Goal: Transaction & Acquisition: Book appointment/travel/reservation

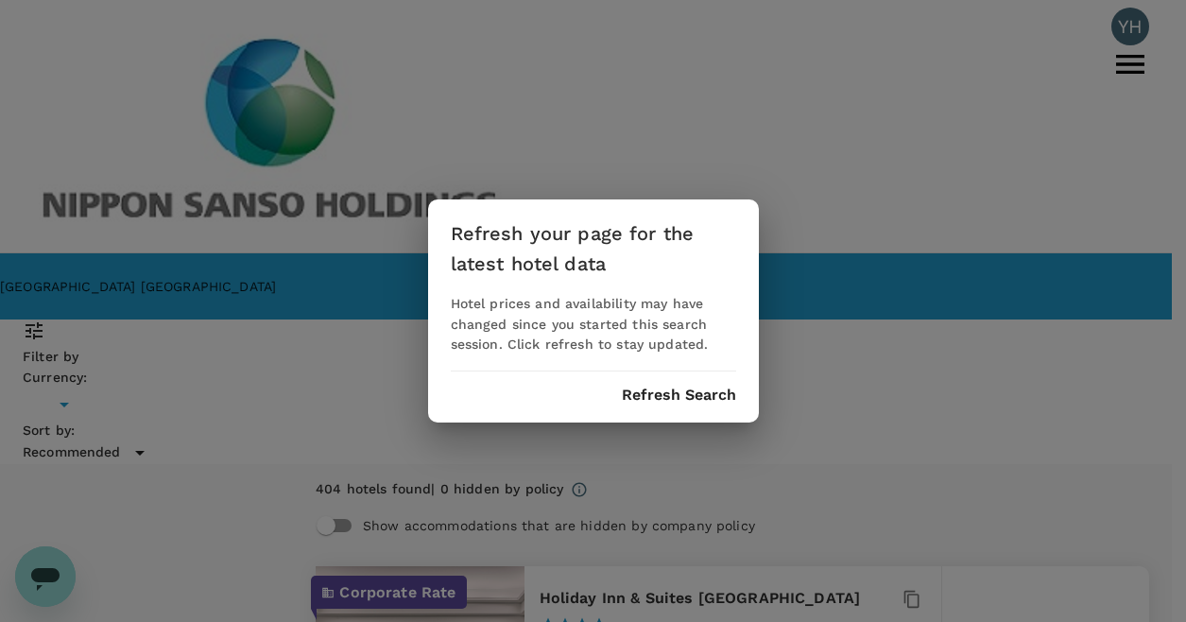
type input "SGD"
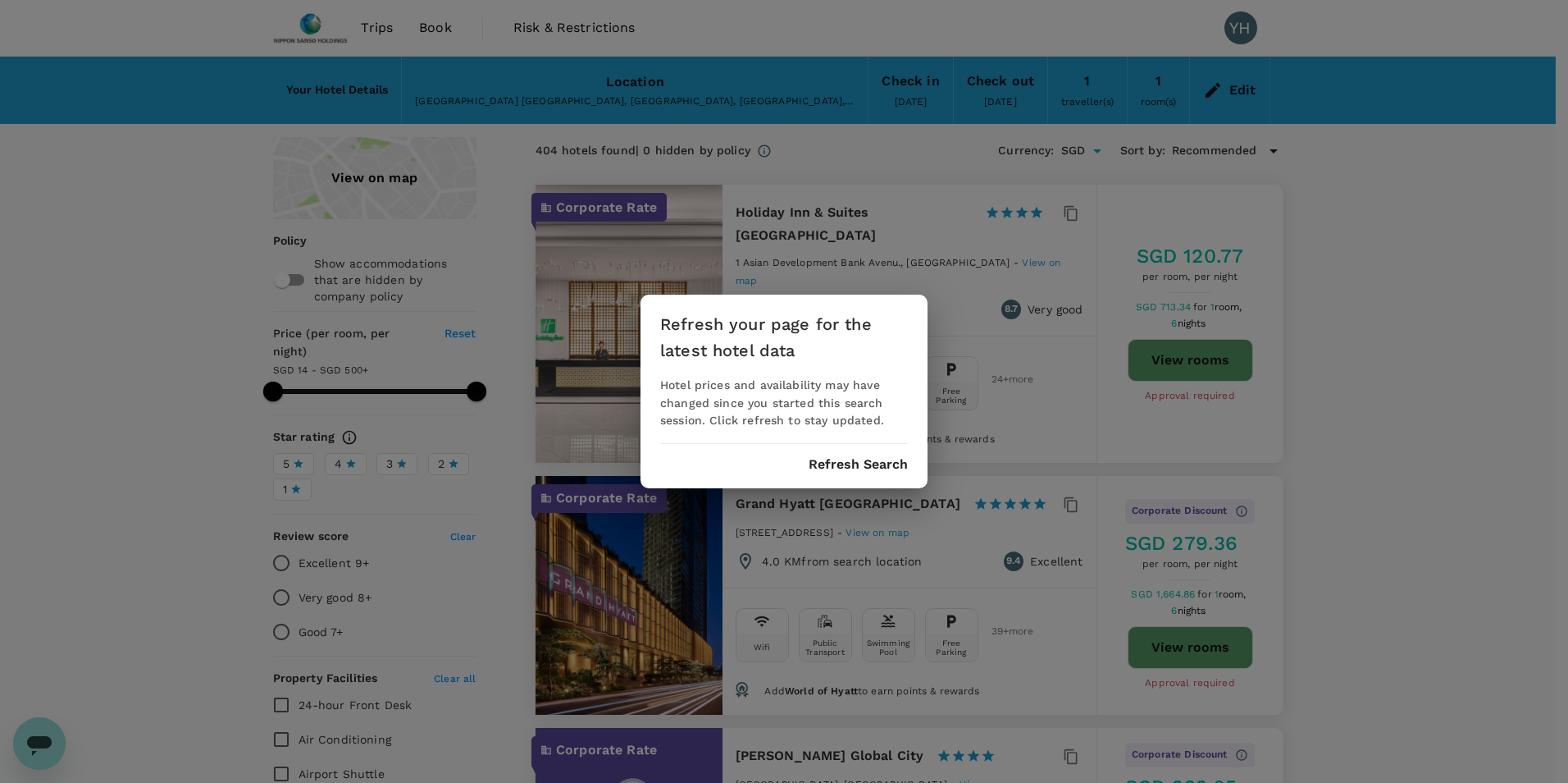
click at [848, 463] on button "Refresh Search" at bounding box center [858, 464] width 99 height 15
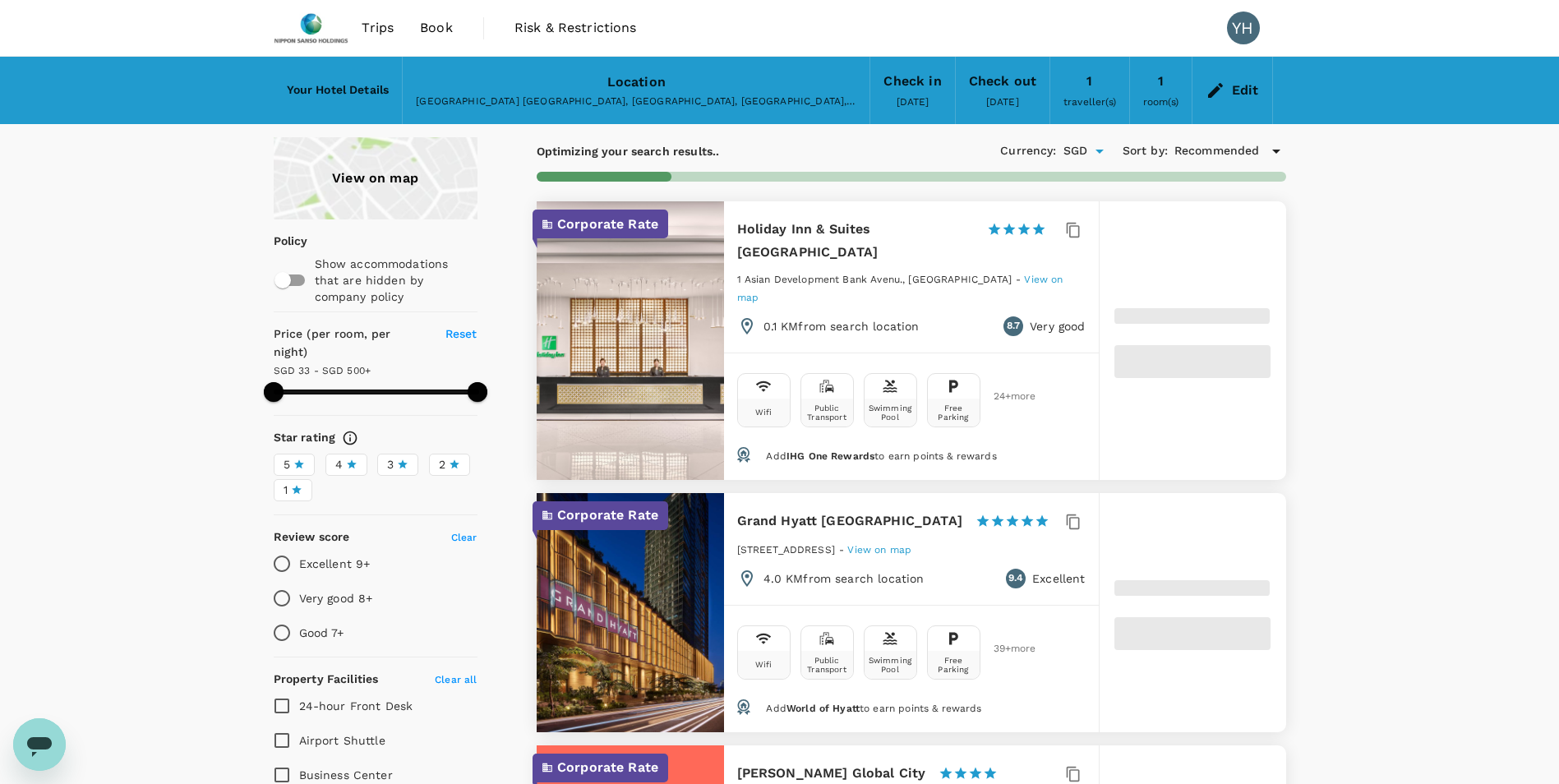
type input "499.13"
type input "22.13"
type input "499.25"
type input "14.25"
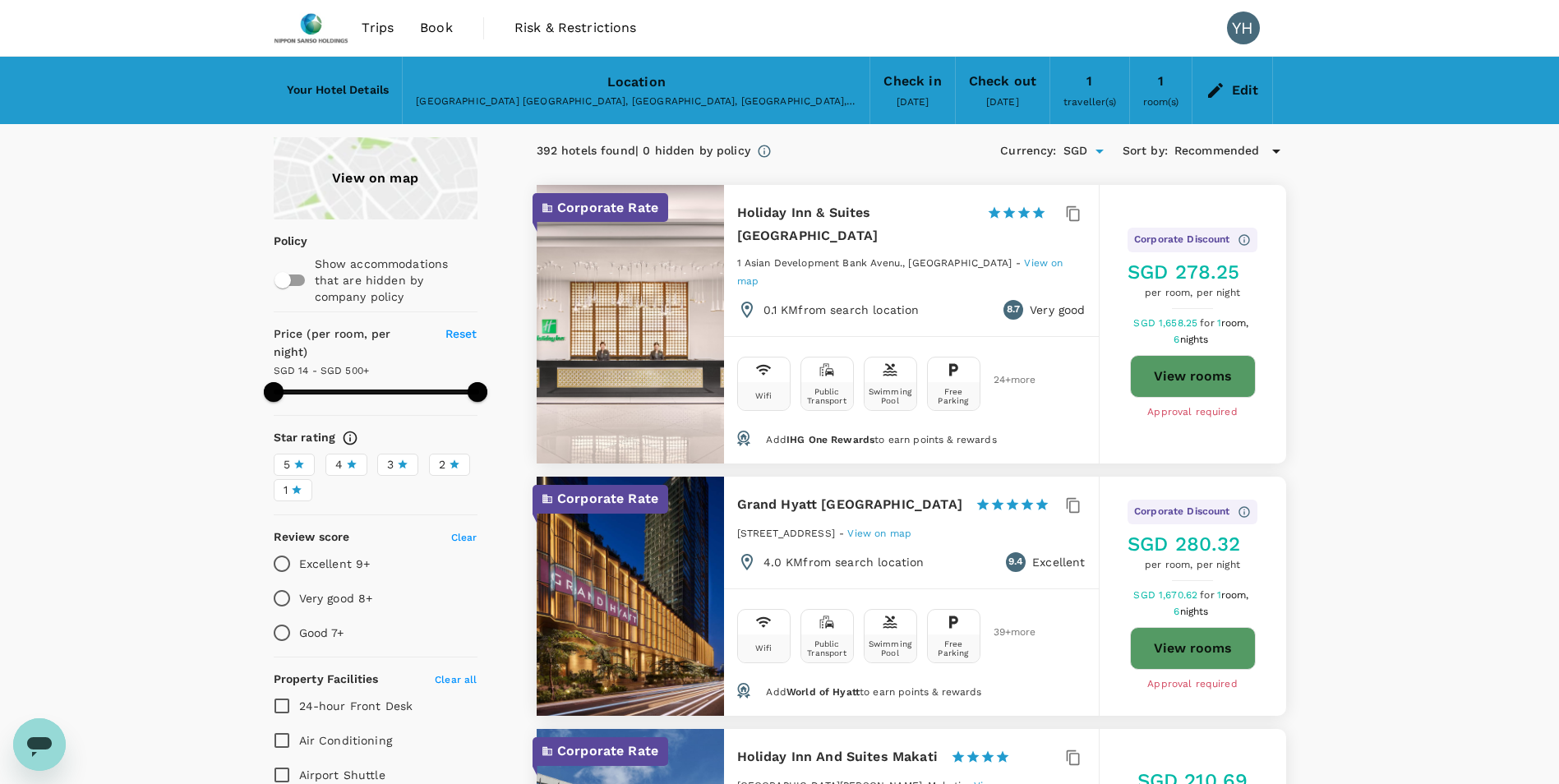
type input "499.25"
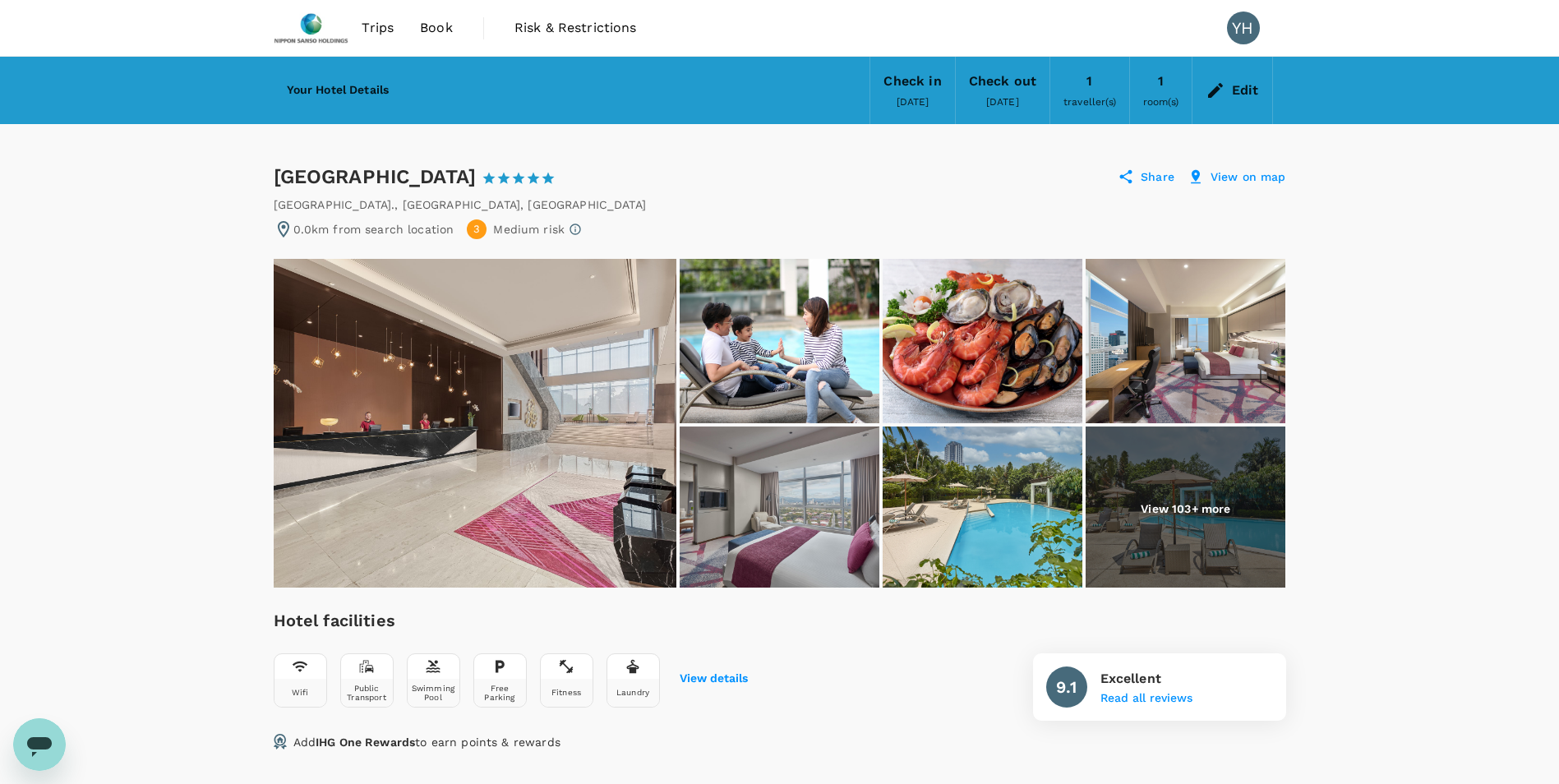
click at [1243, 91] on div "Edit" at bounding box center [1245, 90] width 27 height 23
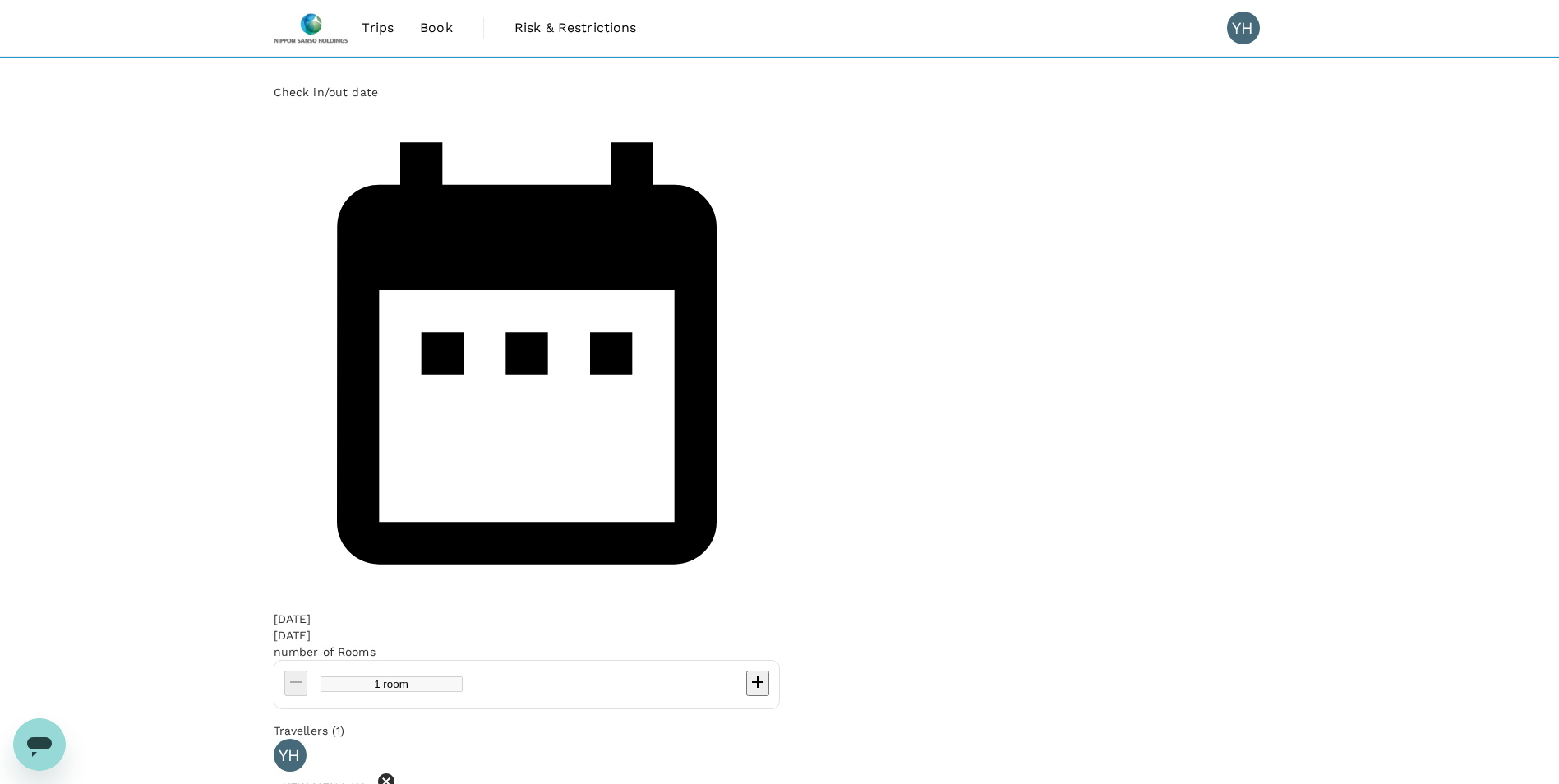
click at [974, 315] on div "Check in/out date [DATE] Nov number of Rooms 1 room Travellers (1) YH YEW MENG …" at bounding box center [779, 492] width 1559 height 871
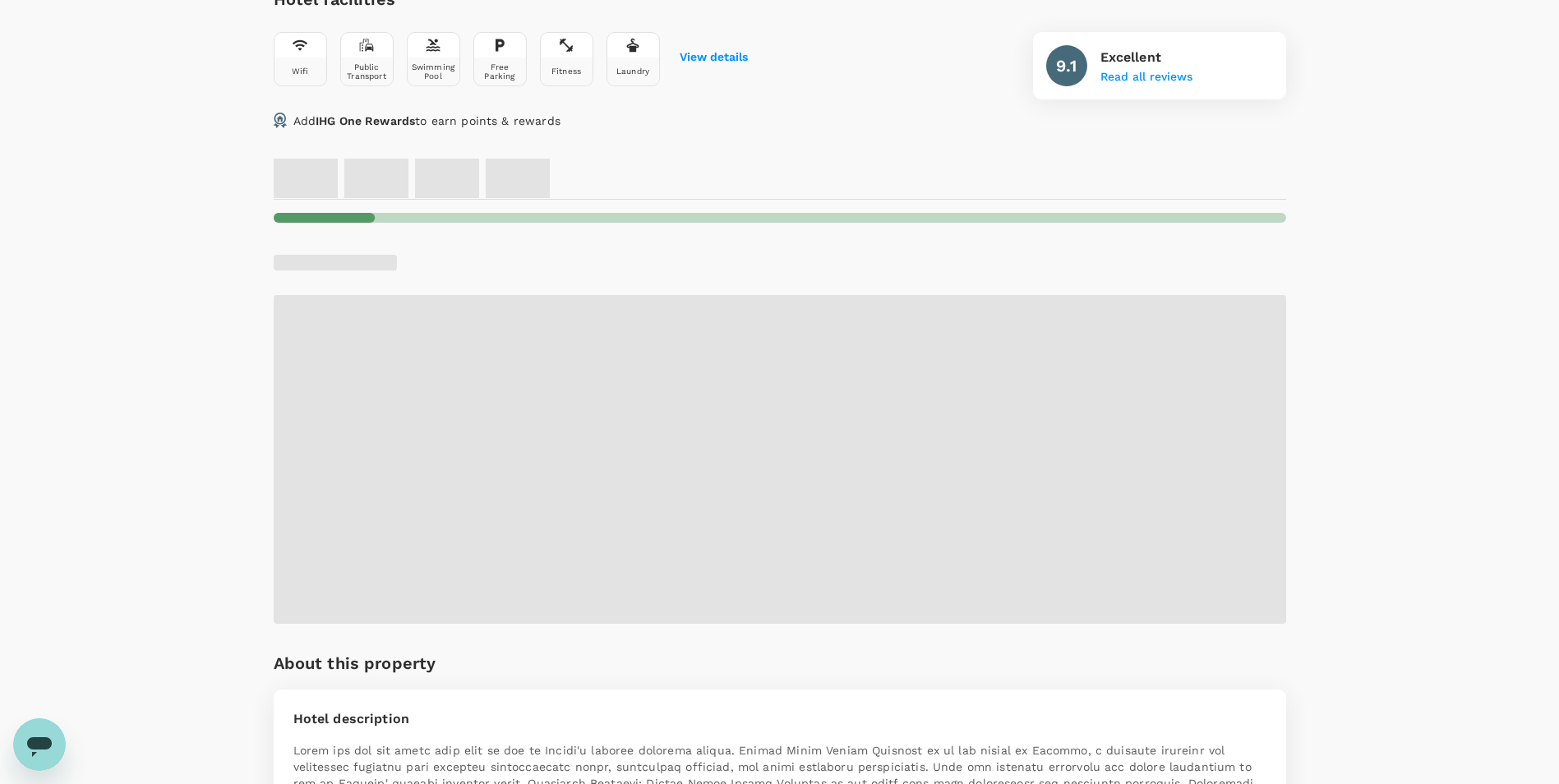
scroll to position [657, 0]
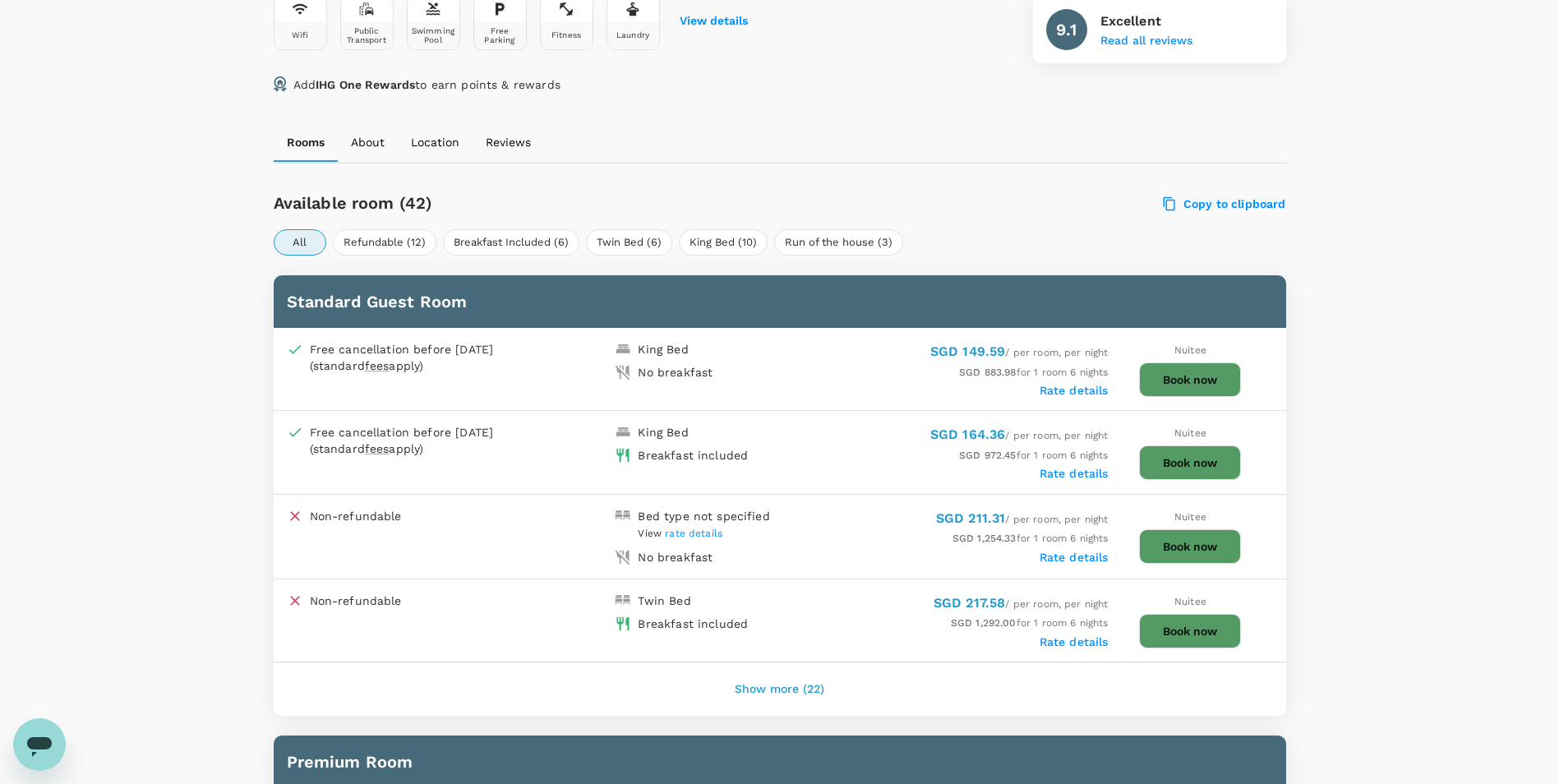
click at [775, 683] on button "Show more (22)" at bounding box center [780, 688] width 136 height 39
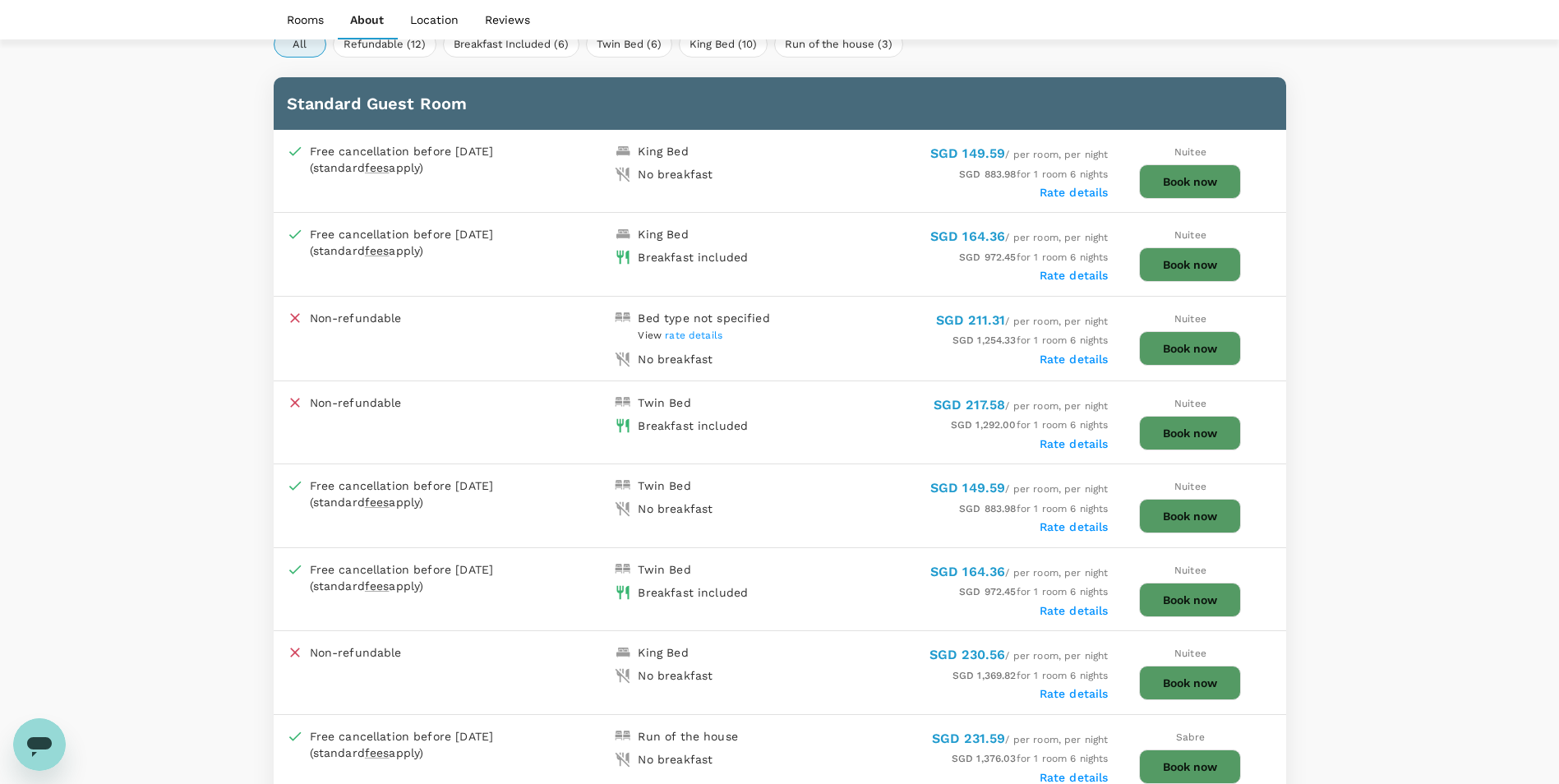
scroll to position [740, 0]
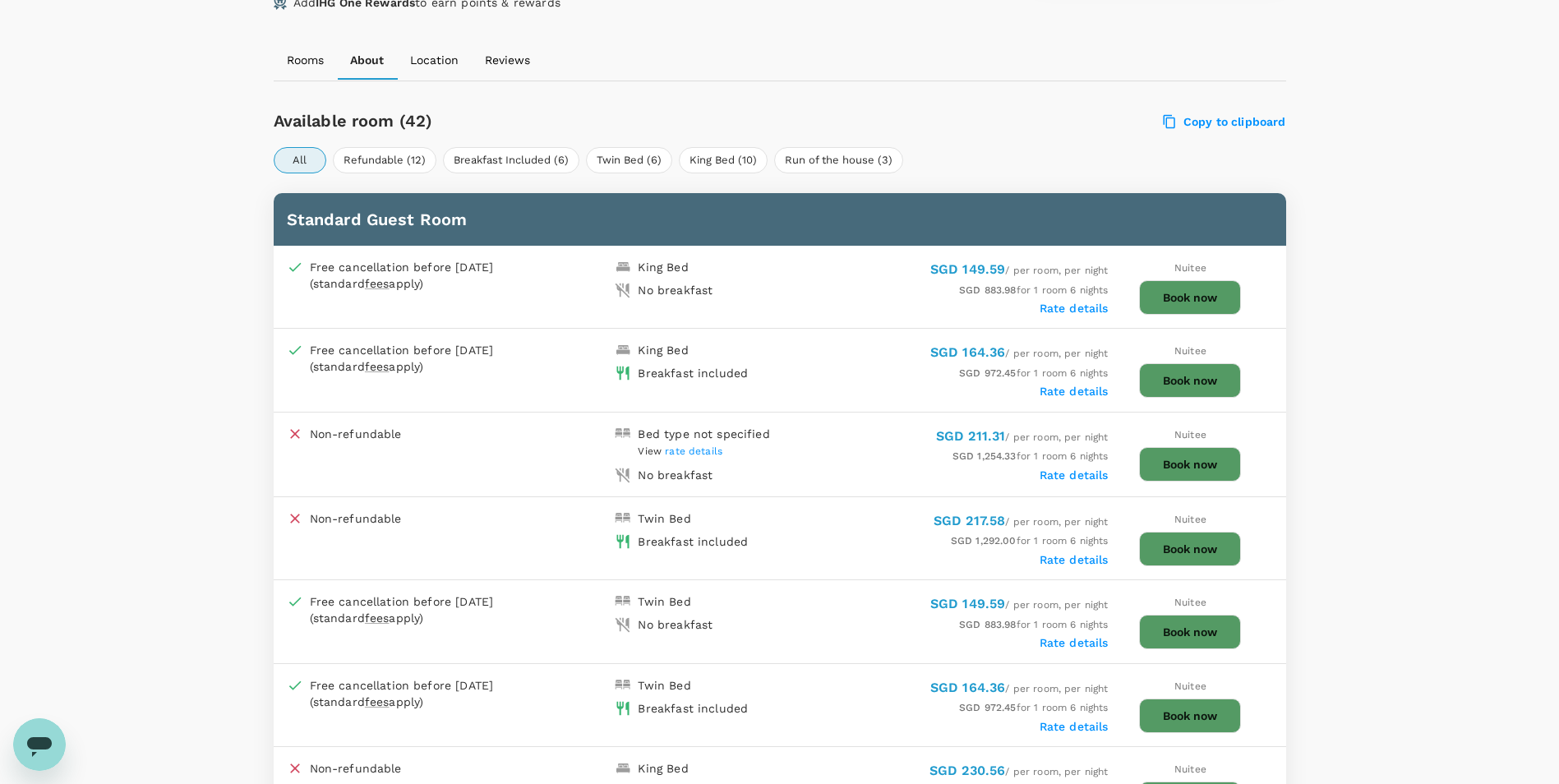
click at [1197, 377] on button "Book now" at bounding box center [1189, 381] width 102 height 35
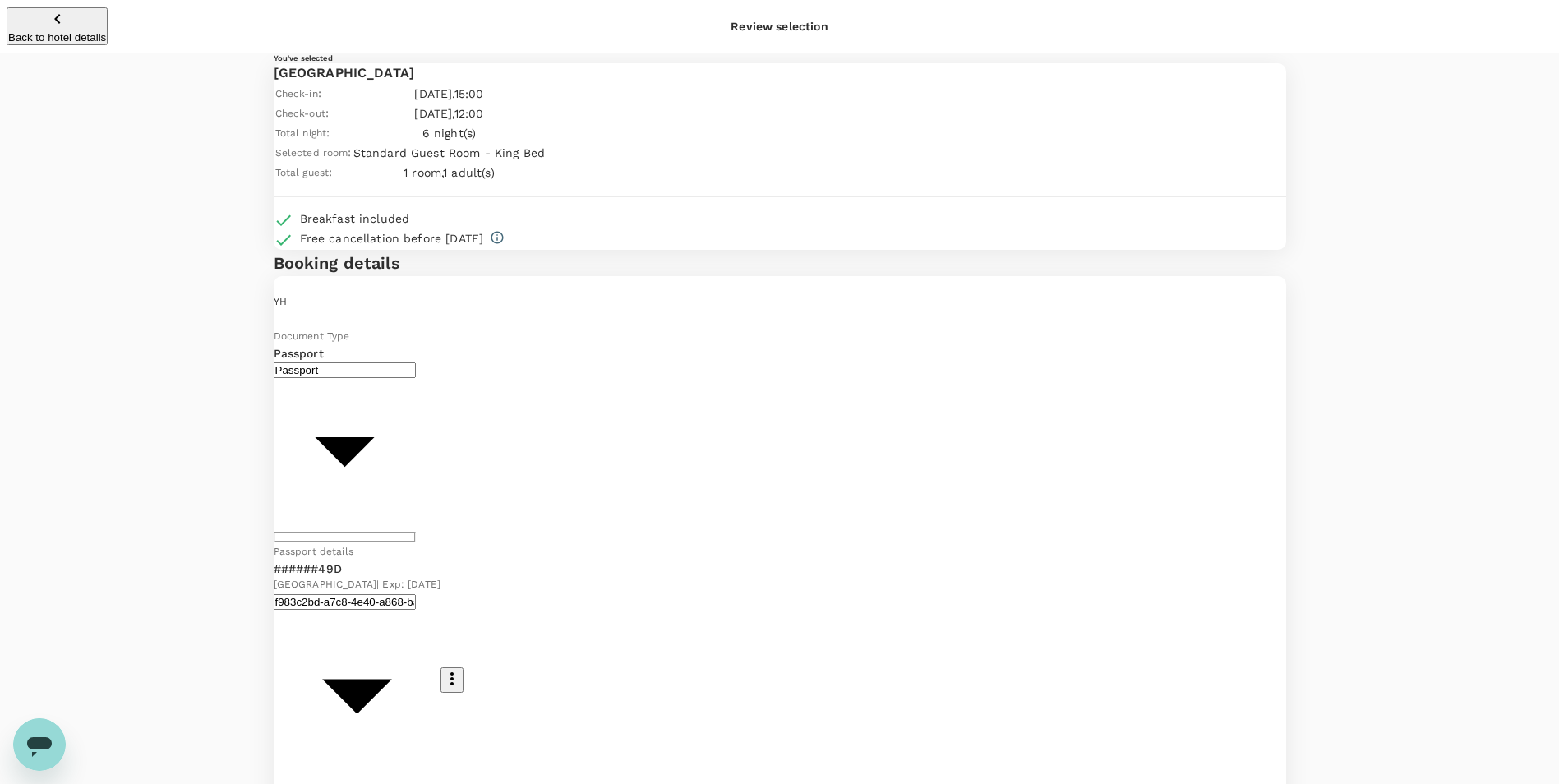
type input "9fe9de06-27bf-477d-bf7d-d496ff0b1792"
click at [48, 15] on icon "button" at bounding box center [57, 18] width 20 height 20
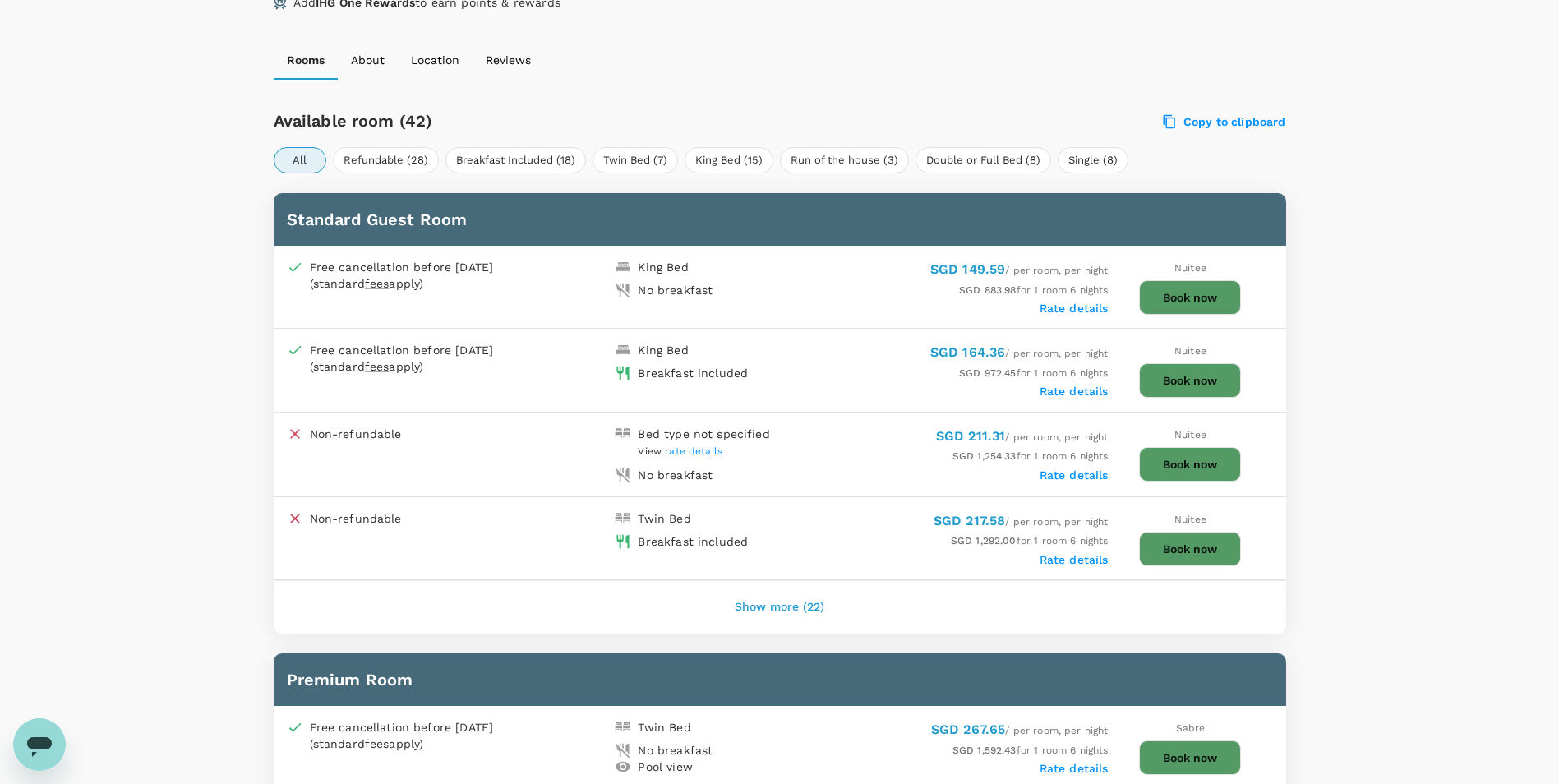
scroll to position [733, 0]
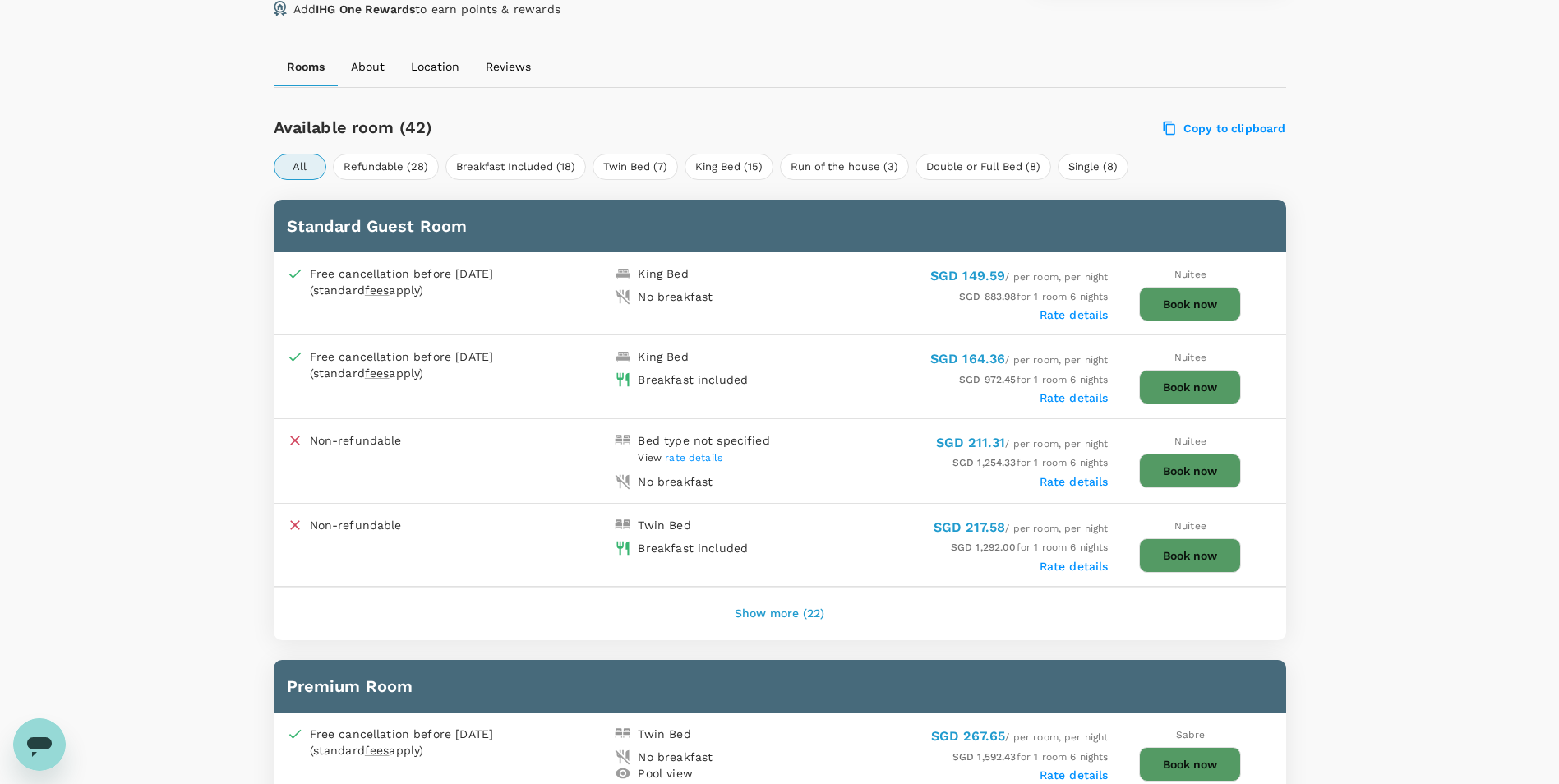
click at [1064, 396] on label "Rate details" at bounding box center [1074, 397] width 69 height 13
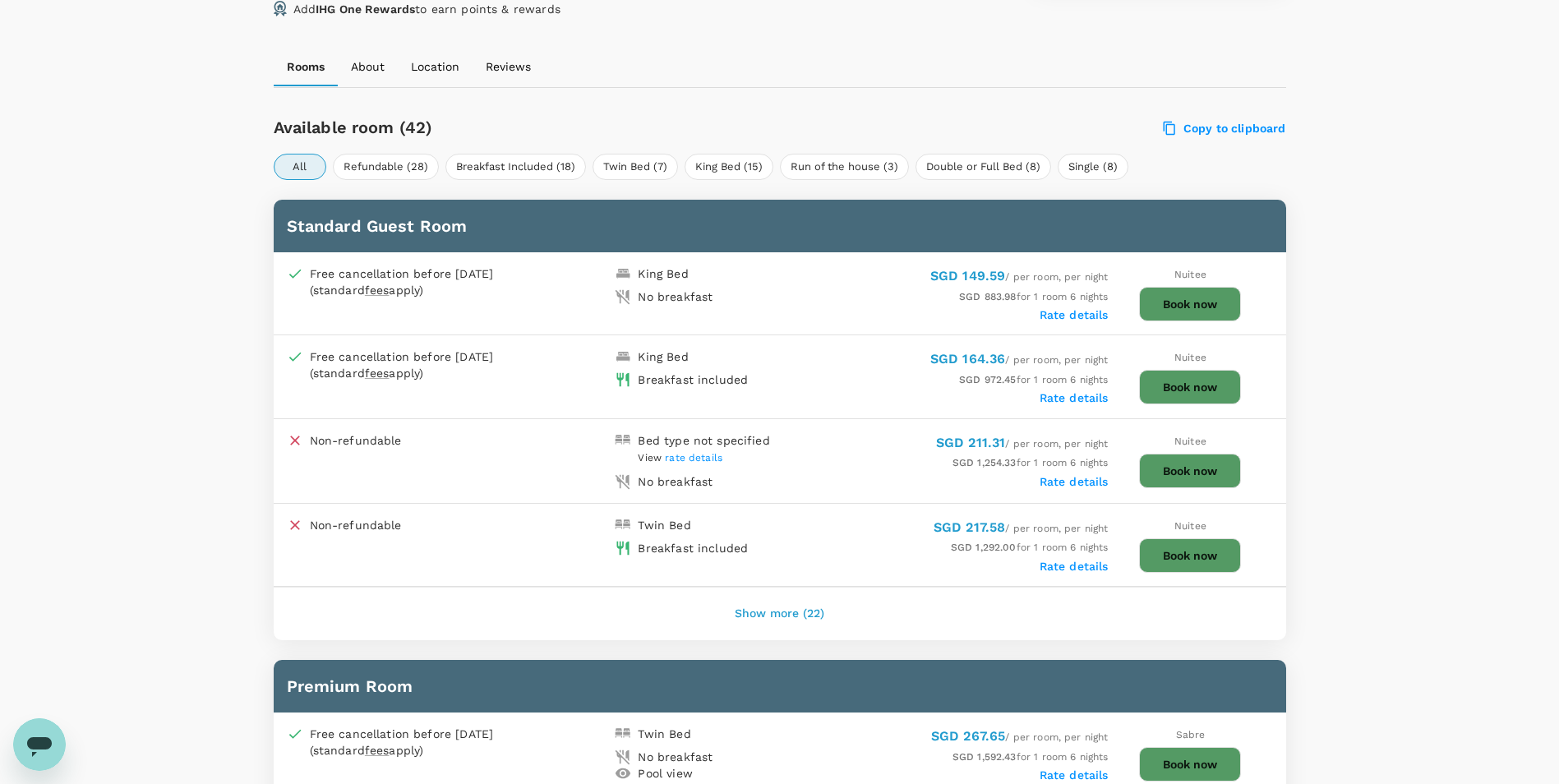
click at [1195, 386] on button "Book now" at bounding box center [1189, 387] width 102 height 35
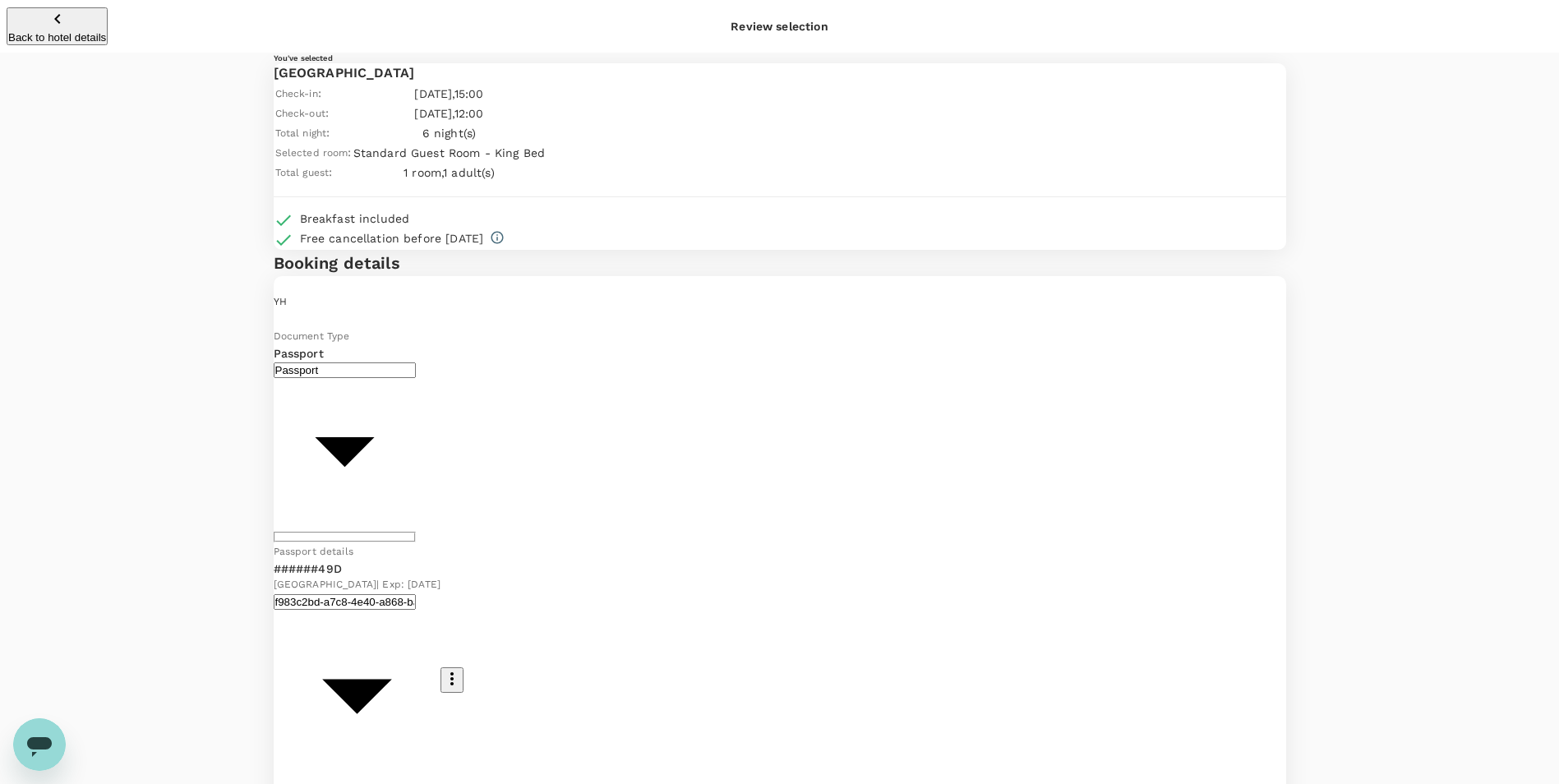
type input "9fe9de06-27bf-477d-bf7d-d496ff0b1792"
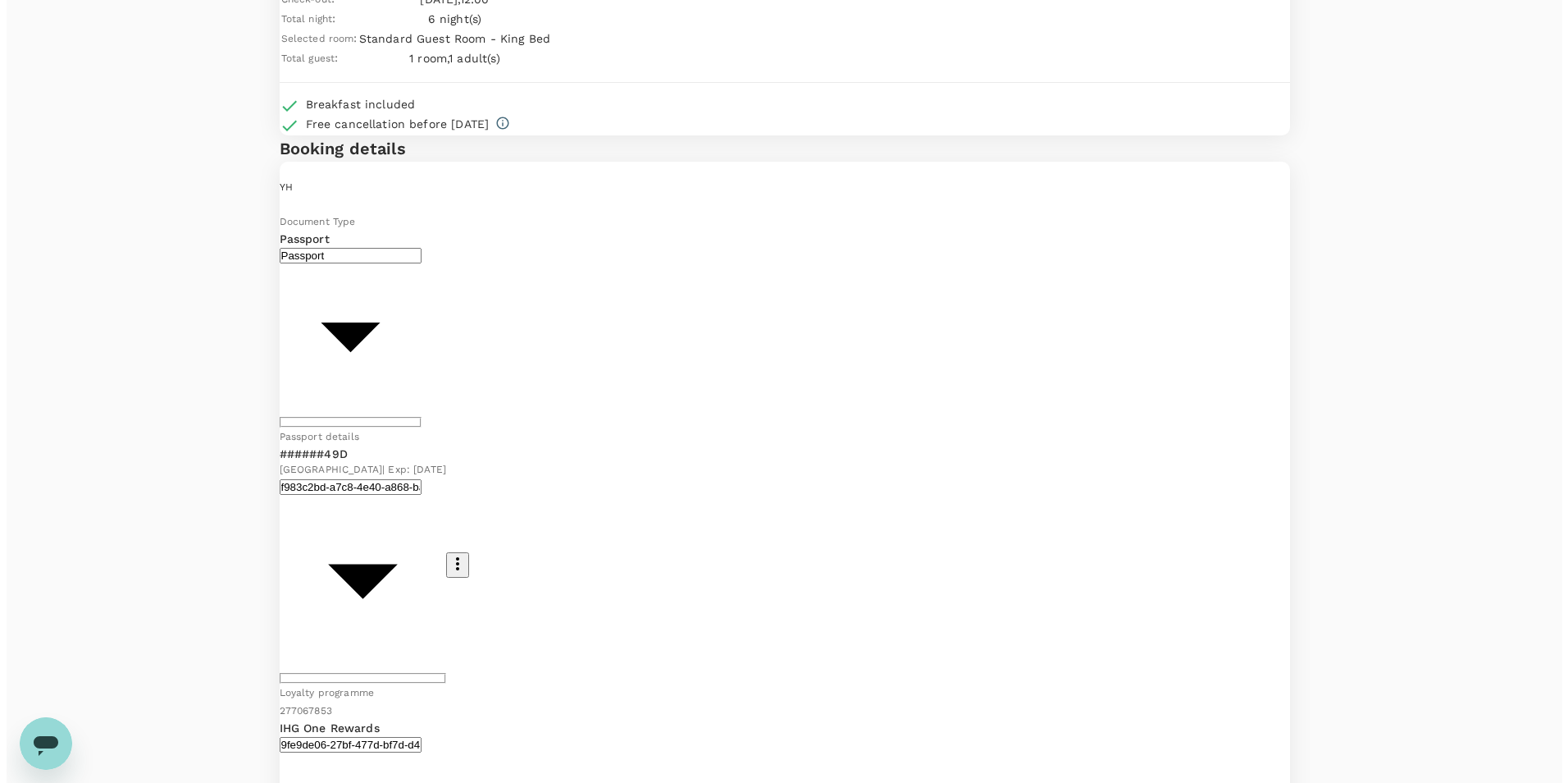
scroll to position [76, 0]
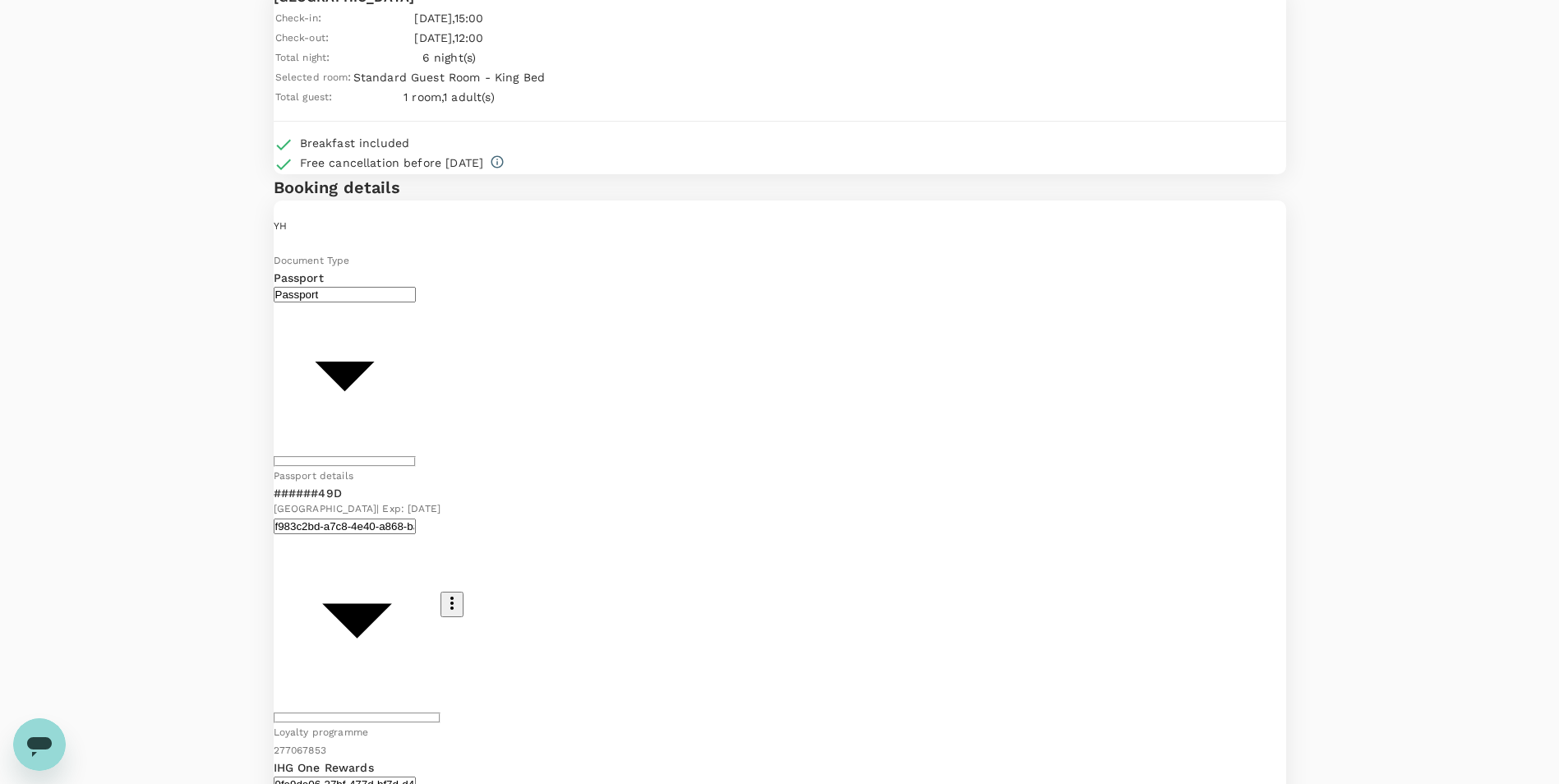
type input "9da82385-ea03-4e8d-b270-32b986f0971a"
checkbox input "true"
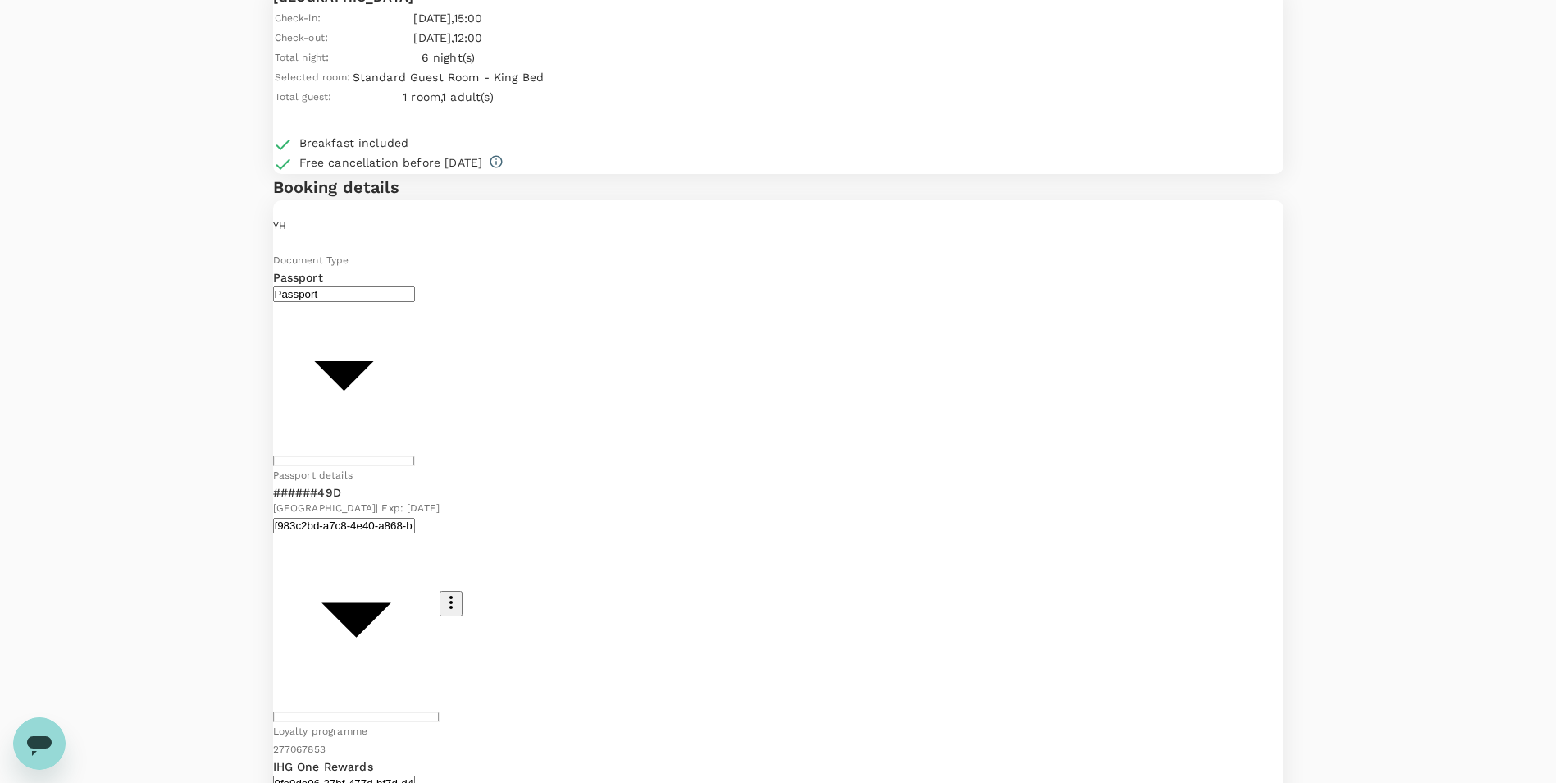
type textarea "Coordination and support of M365 project cutover activities. Fortinet and upcom…"
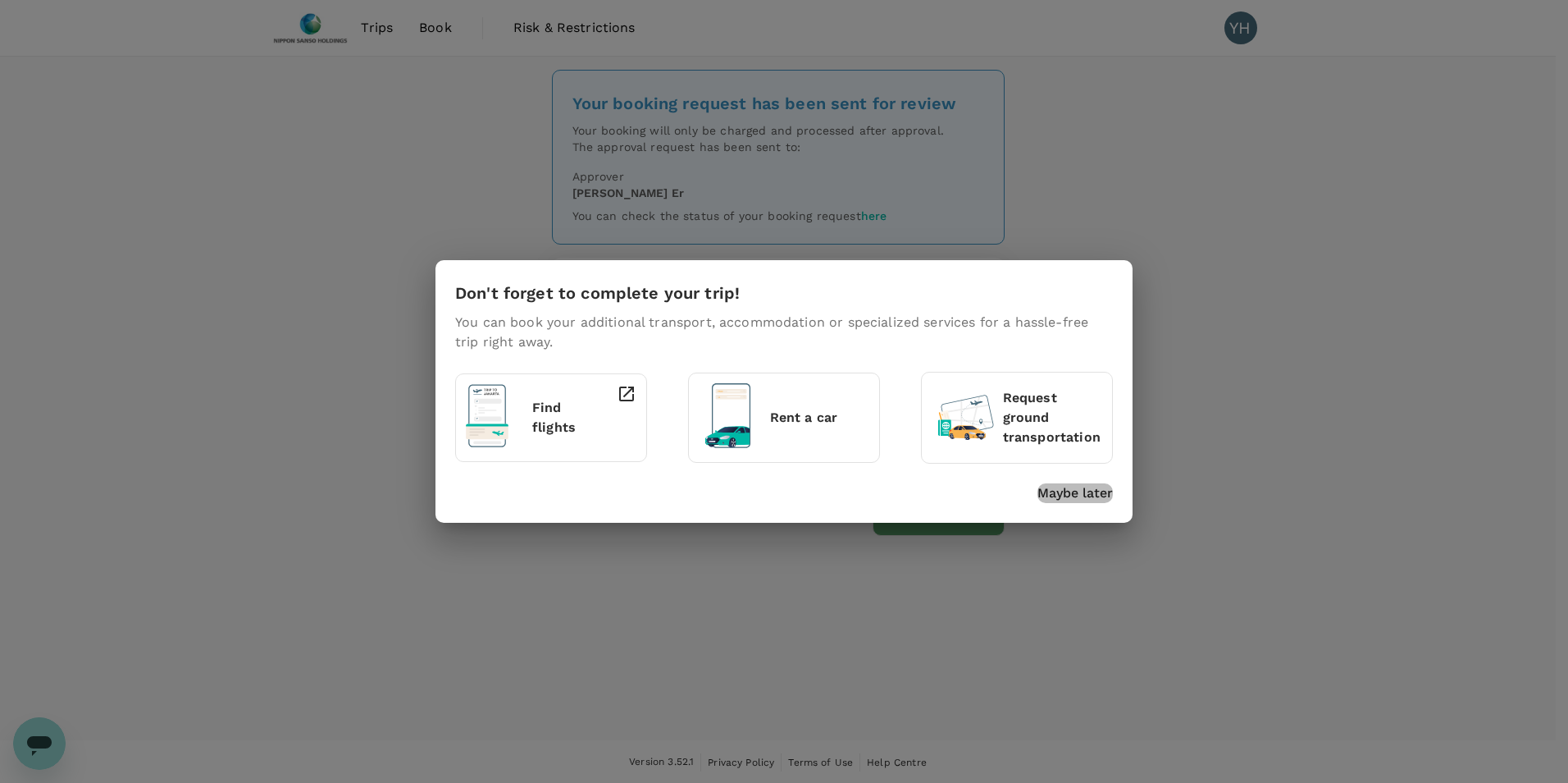
click at [1073, 490] on p "Maybe later" at bounding box center [1075, 493] width 75 height 20
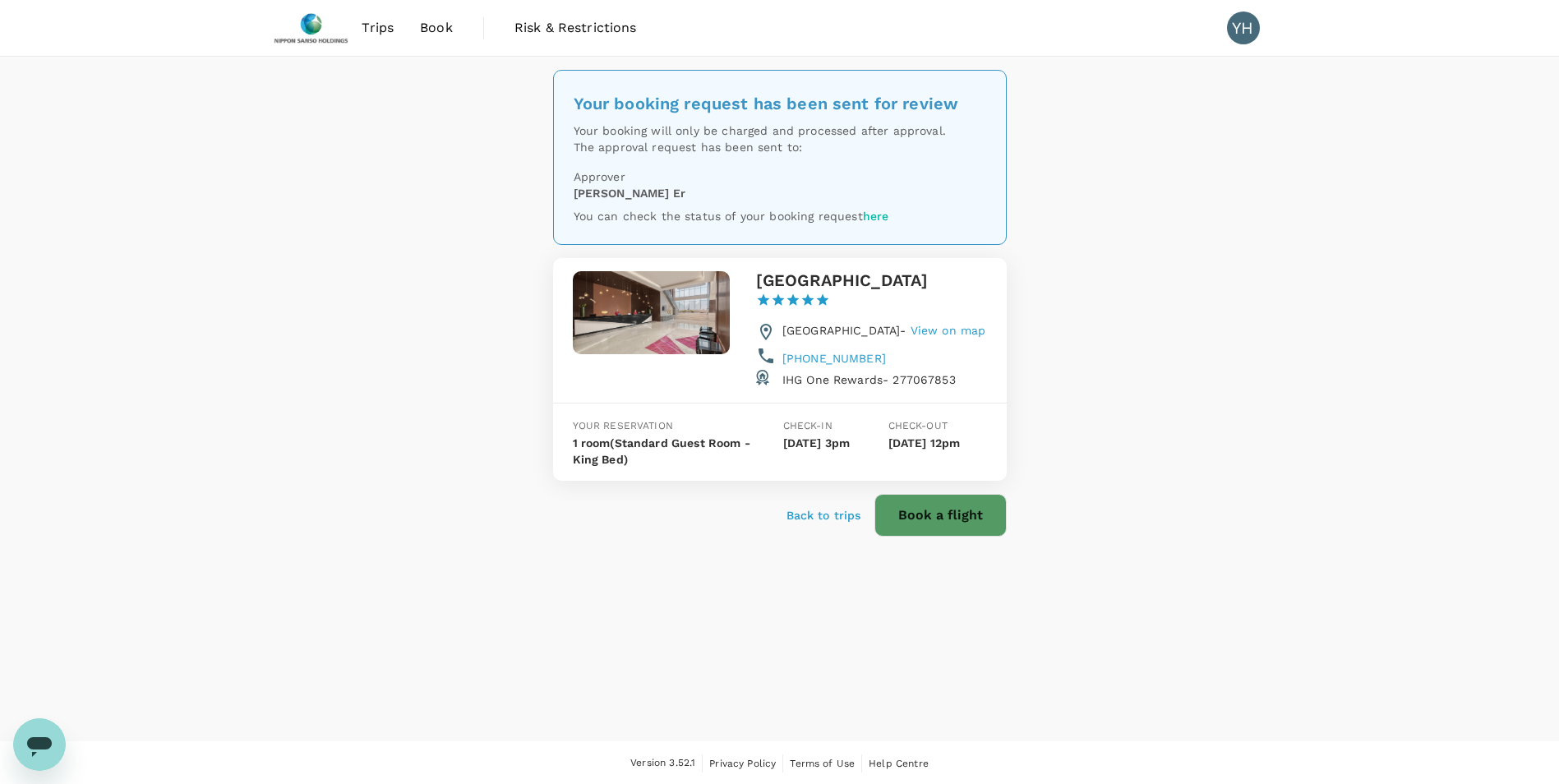
click at [825, 523] on p "Back to trips" at bounding box center [824, 515] width 75 height 17
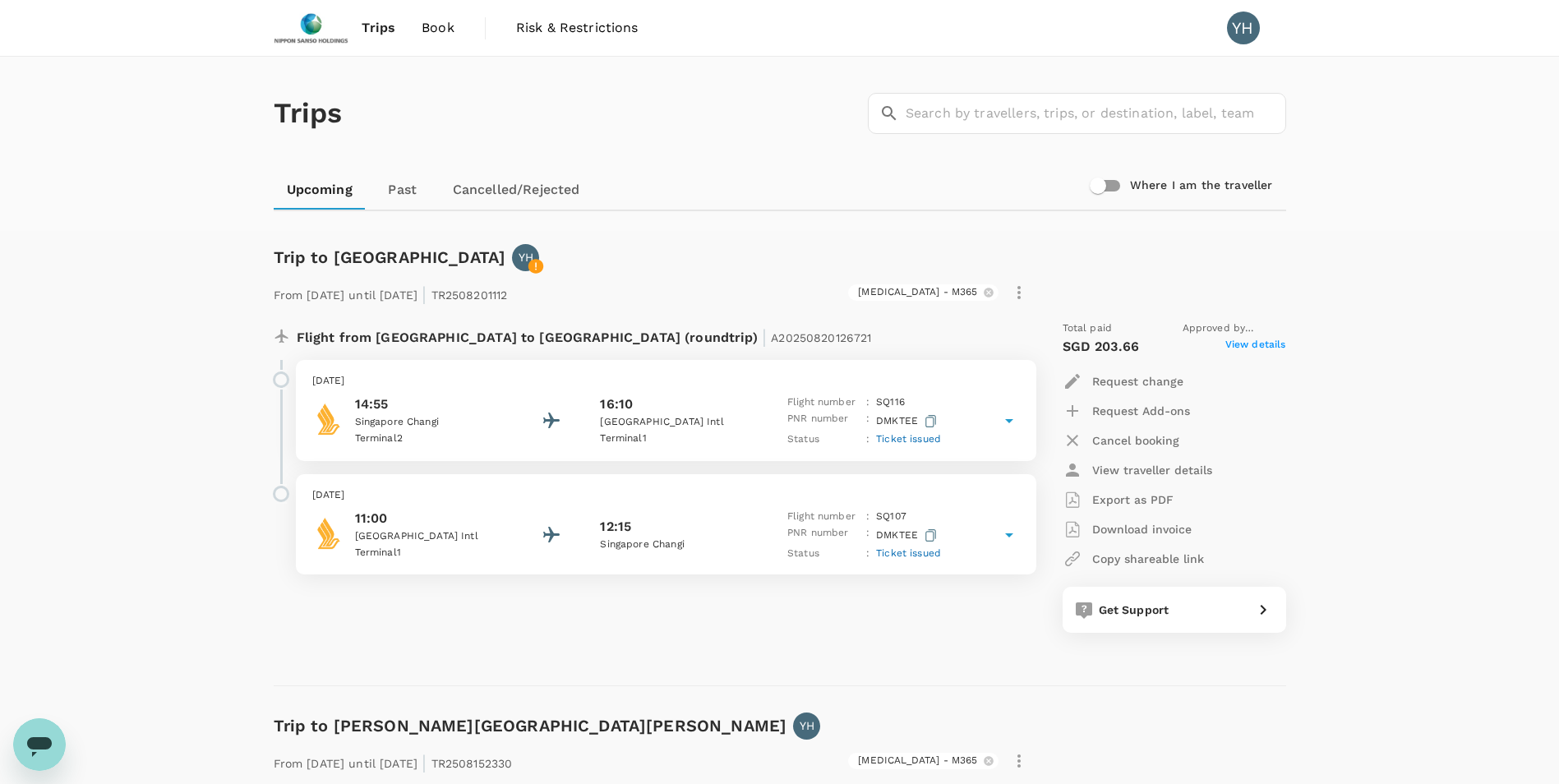
click at [71, 203] on div "Trips ​ ​ Upcoming Past Cancelled/Rejected Where I am the traveller" at bounding box center [779, 143] width 1559 height 174
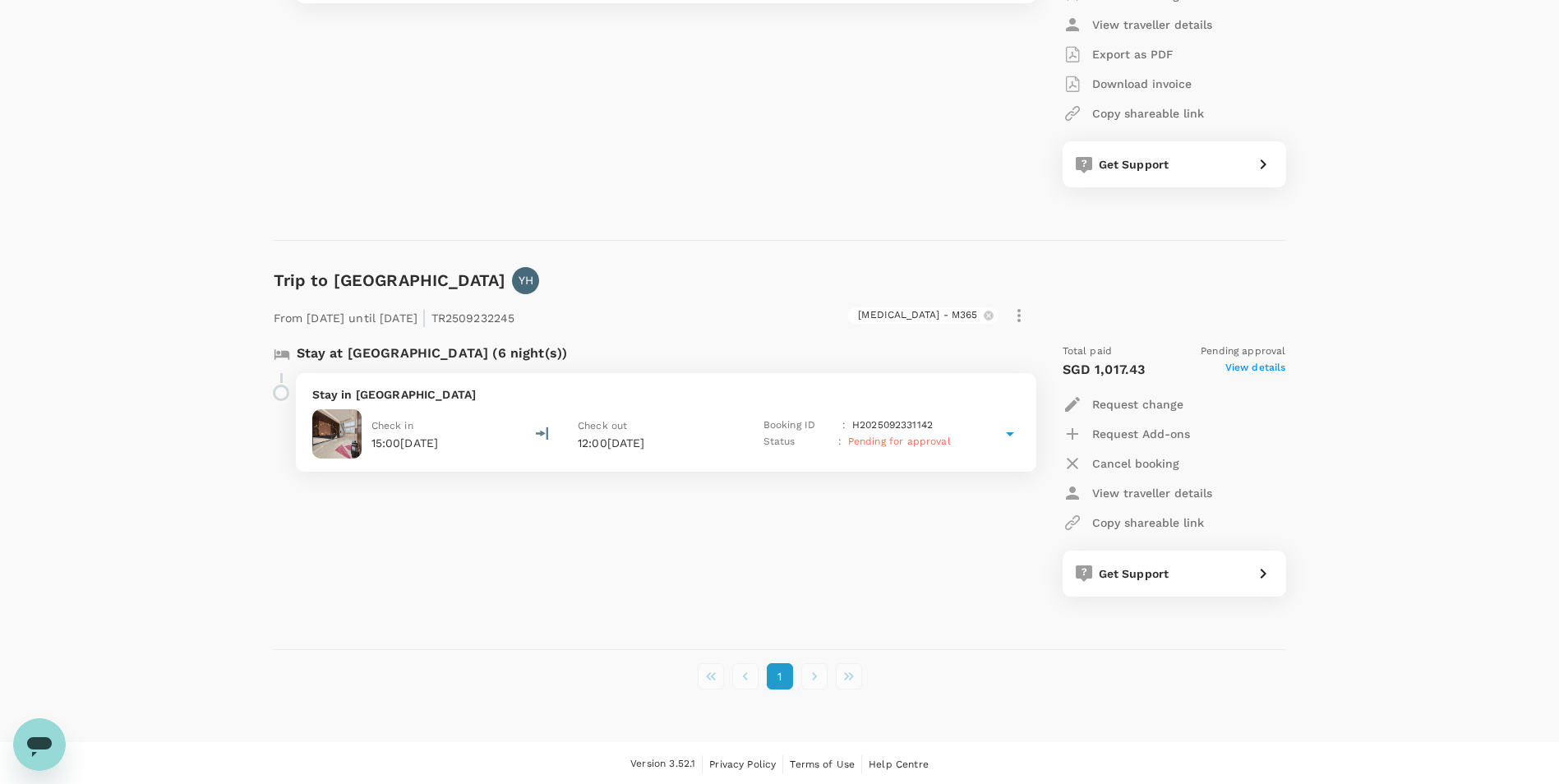
scroll to position [916, 0]
click at [402, 395] on p "Stay in Crowne Plaza Galleria" at bounding box center [666, 391] width 708 height 17
